Goal: Book appointment/travel/reservation

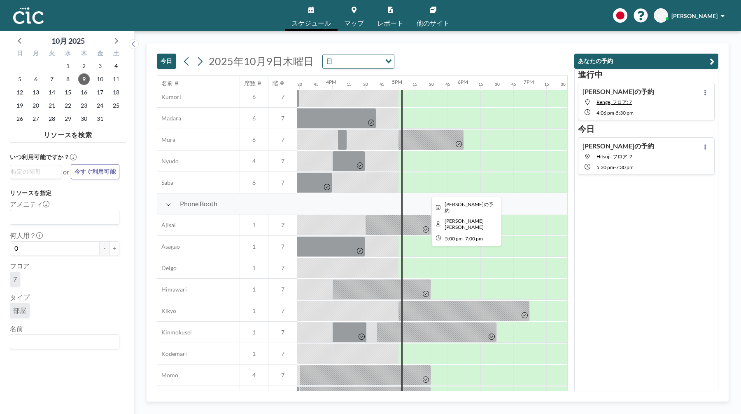
scroll to position [0, 1020]
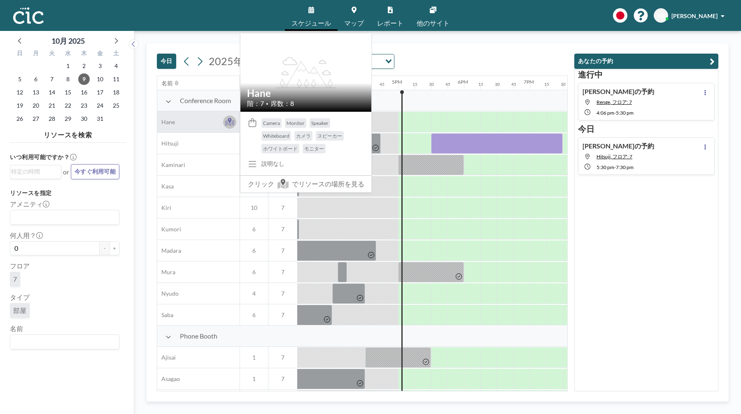
click at [229, 120] on icon at bounding box center [230, 120] width 4 height 5
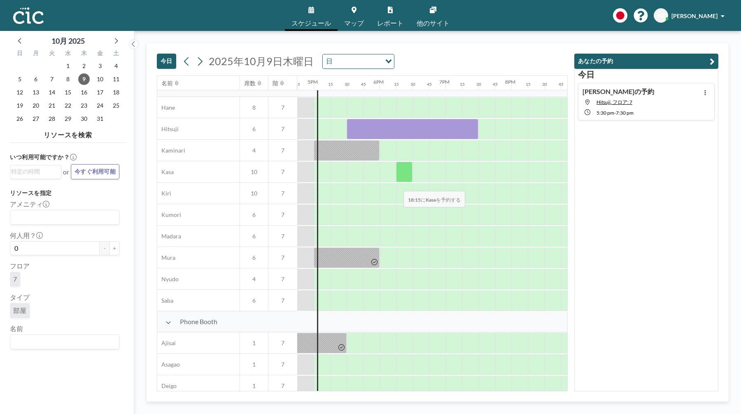
scroll to position [9, 1104]
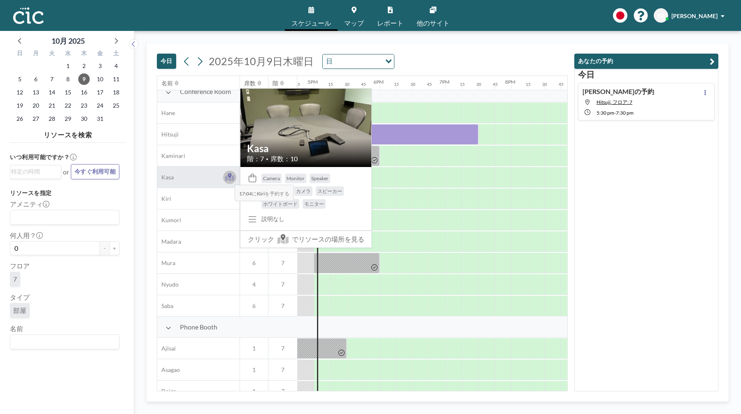
click at [228, 179] on icon at bounding box center [229, 178] width 9 height 6
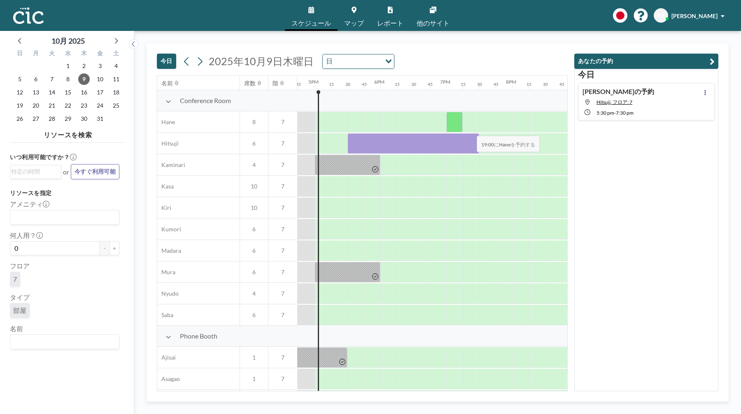
scroll to position [0, 1104]
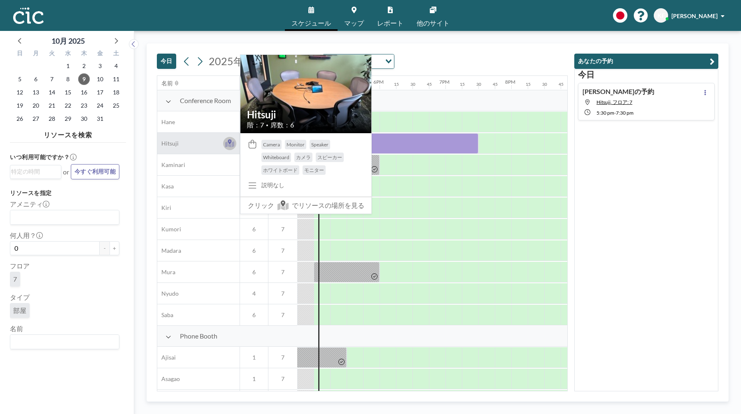
click at [232, 142] on icon at bounding box center [229, 143] width 9 height 8
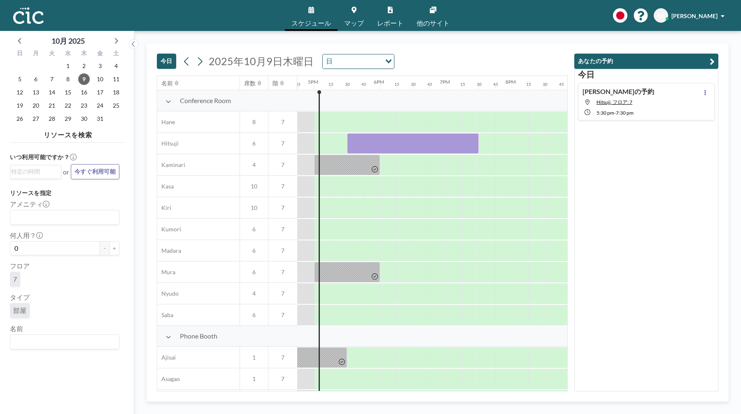
scroll to position [0, 1104]
